Goal: Information Seeking & Learning: Learn about a topic

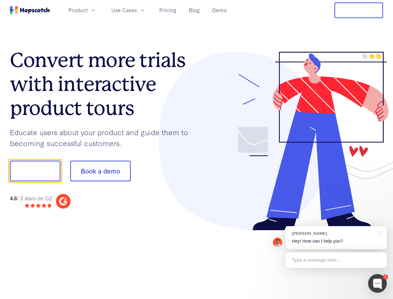
click at [197, 149] on div at bounding box center [290, 141] width 187 height 179
click at [88, 10] on span "Product" at bounding box center [77, 10] width 19 height 8
click at [137, 10] on span "Use Cases" at bounding box center [123, 10] width 25 height 8
click at [359, 10] on button "Free Trial" at bounding box center [358, 10] width 49 height 16
click at [35, 171] on button "Show me!" at bounding box center [35, 170] width 50 height 21
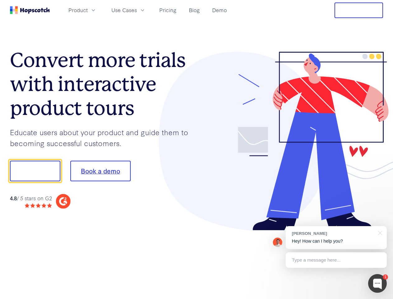
click at [100, 171] on button "Book a demo" at bounding box center [100, 170] width 60 height 21
click at [377, 283] on div at bounding box center [377, 283] width 19 height 19
click at [336, 237] on div "[PERSON_NAME] Hey! How can I help you?" at bounding box center [335, 237] width 101 height 23
click at [379, 232] on div at bounding box center [328, 169] width 117 height 207
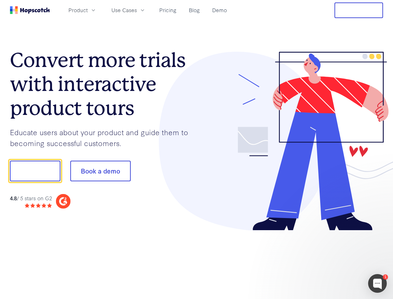
click at [336, 260] on div at bounding box center [328, 212] width 117 height 124
